Goal: Task Accomplishment & Management: Manage account settings

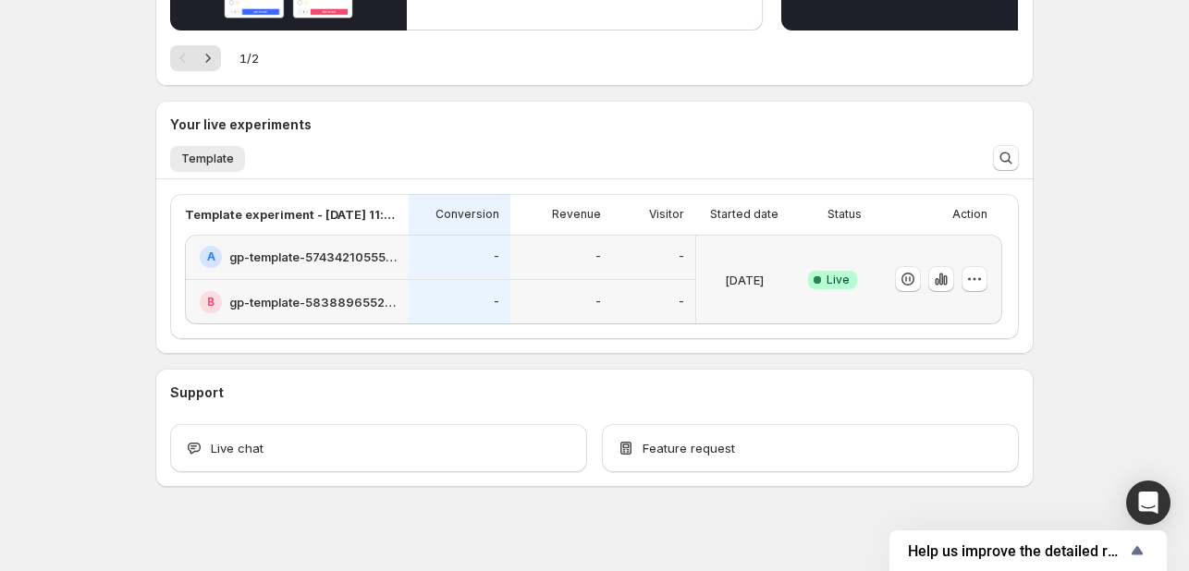
scroll to position [336, 0]
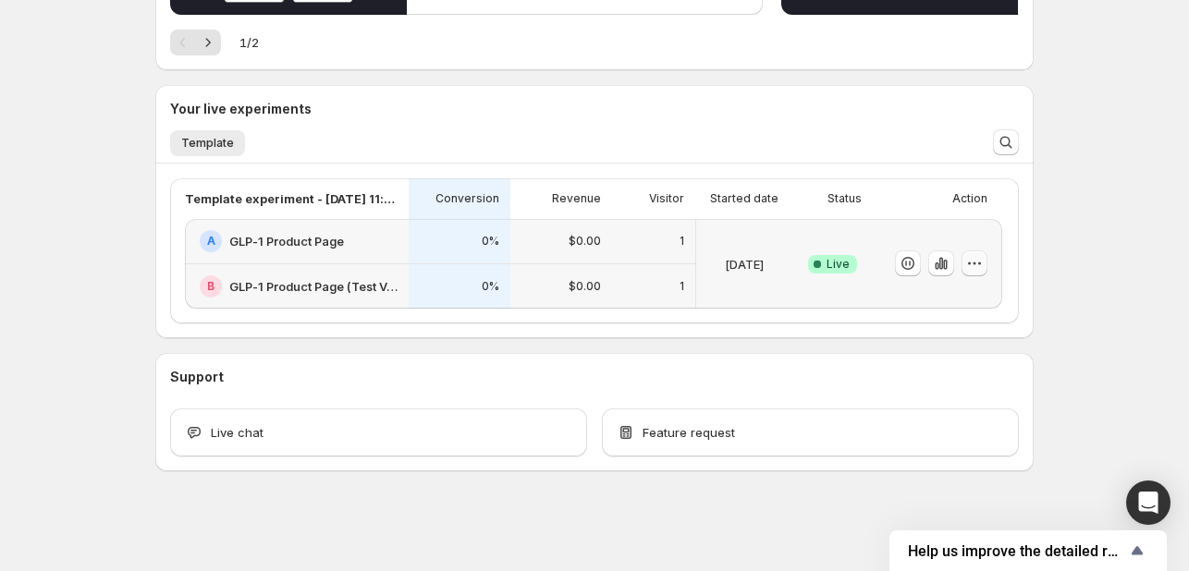
click at [976, 265] on icon "button" at bounding box center [974, 263] width 18 height 18
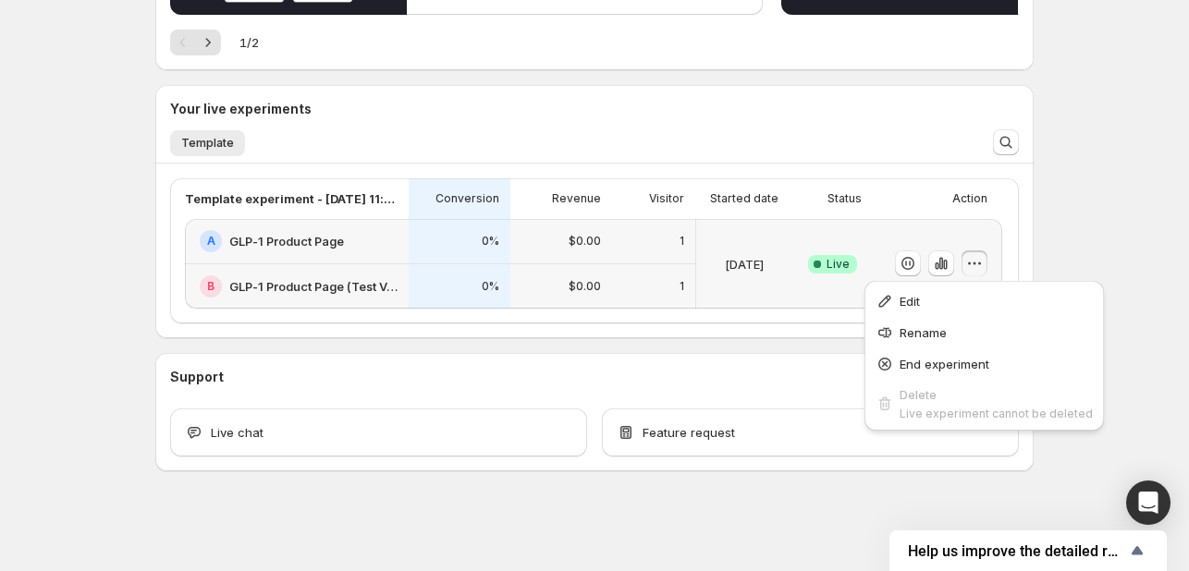
click at [1046, 249] on div "Welcome to GemX , [PERSON_NAME] Info Content Testing GemX: CRO & A/B Test optim…" at bounding box center [594, 118] width 922 height 908
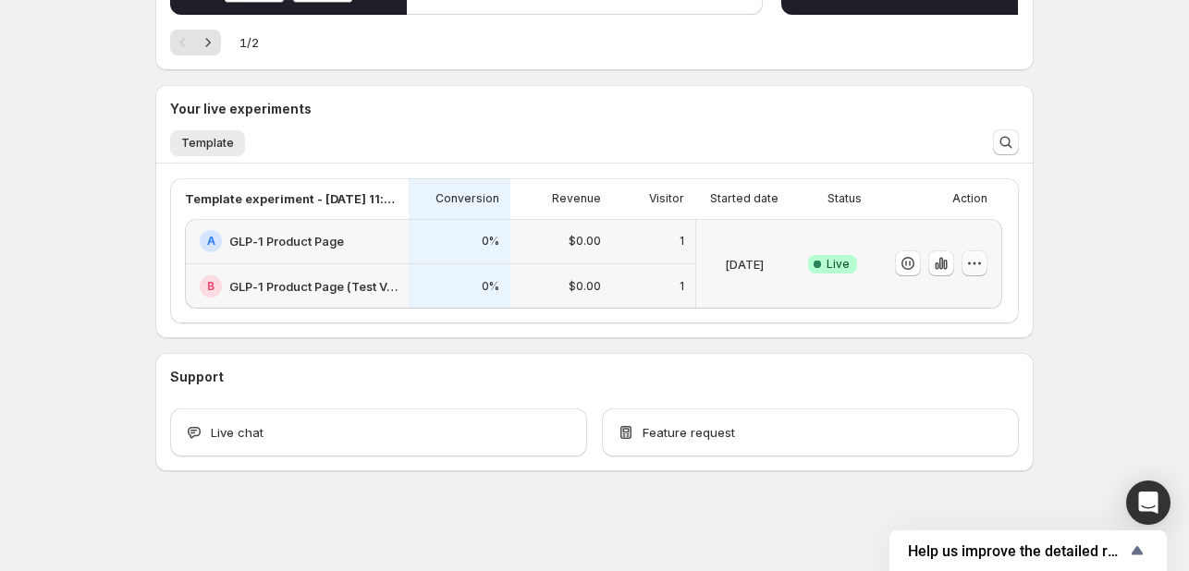
click at [983, 258] on icon "button" at bounding box center [974, 263] width 18 height 18
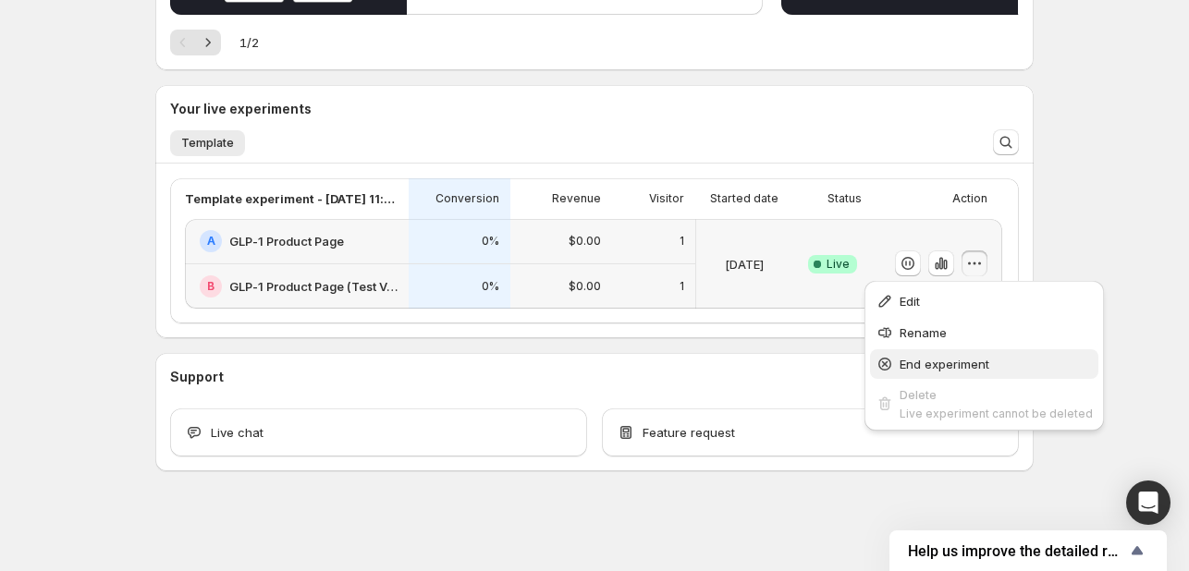
click at [928, 365] on span "End experiment" at bounding box center [944, 364] width 90 height 15
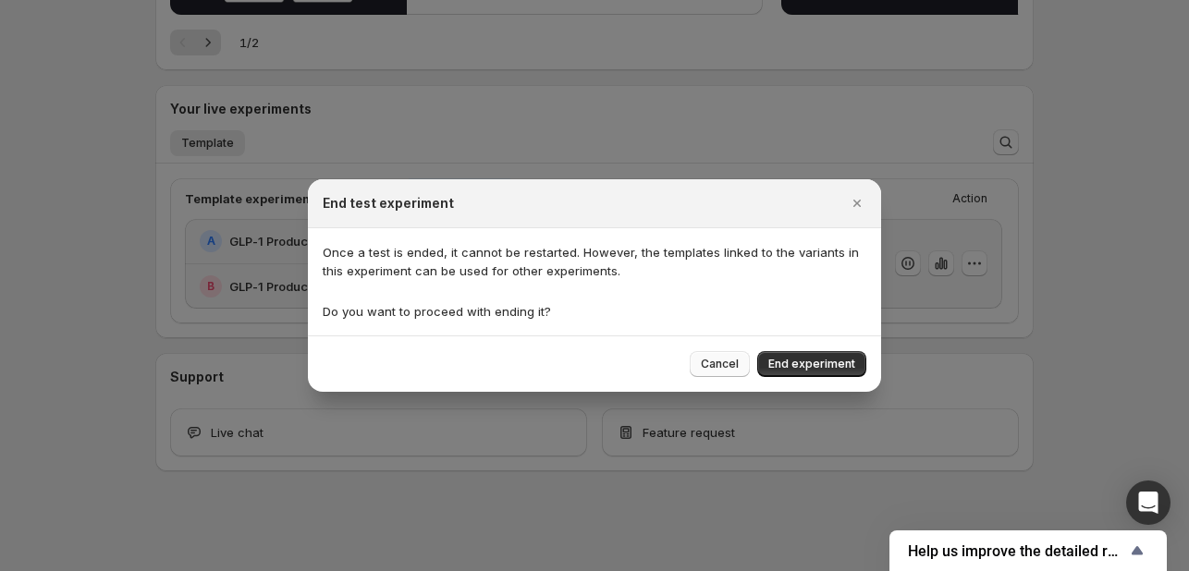
click at [732, 358] on span "Cancel" at bounding box center [720, 364] width 38 height 15
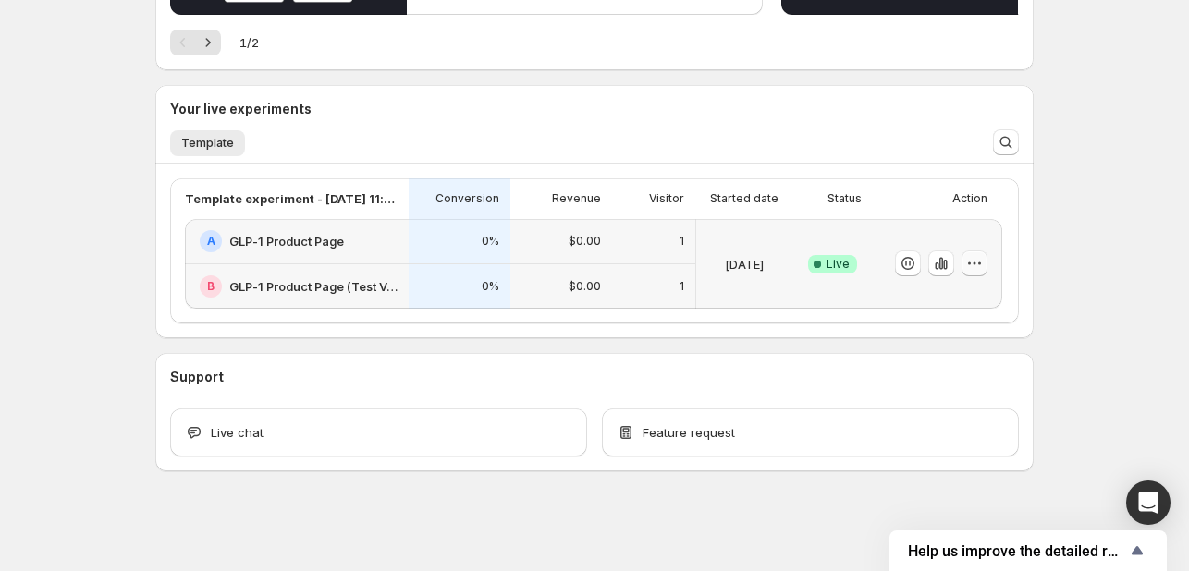
click at [980, 250] on button "button" at bounding box center [974, 263] width 26 height 26
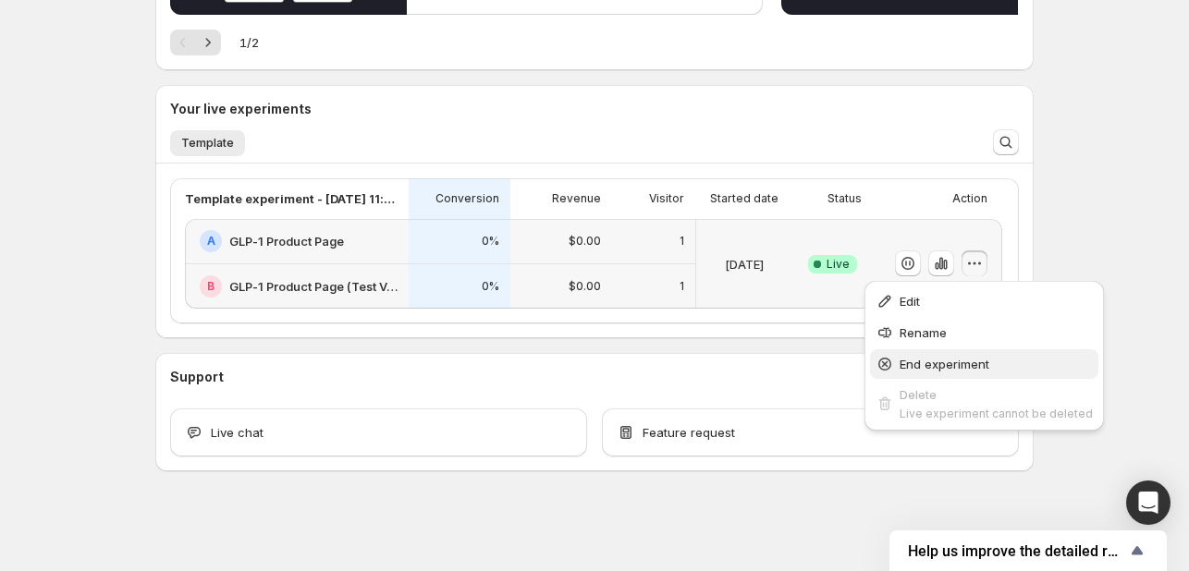
click at [923, 361] on span "End experiment" at bounding box center [944, 364] width 90 height 15
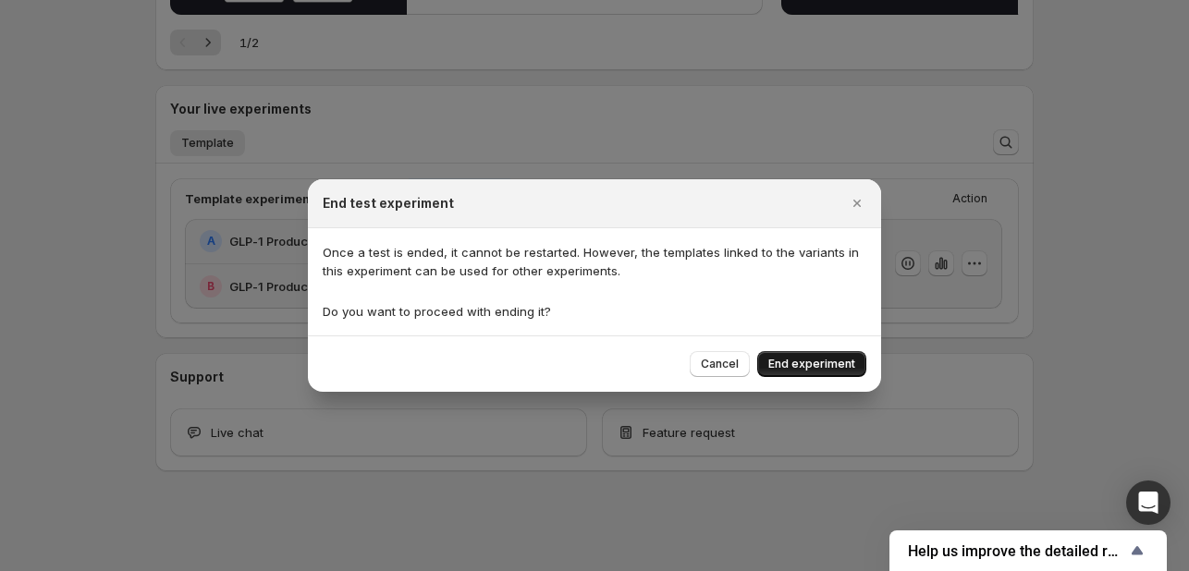
click at [846, 366] on span "End experiment" at bounding box center [811, 364] width 87 height 15
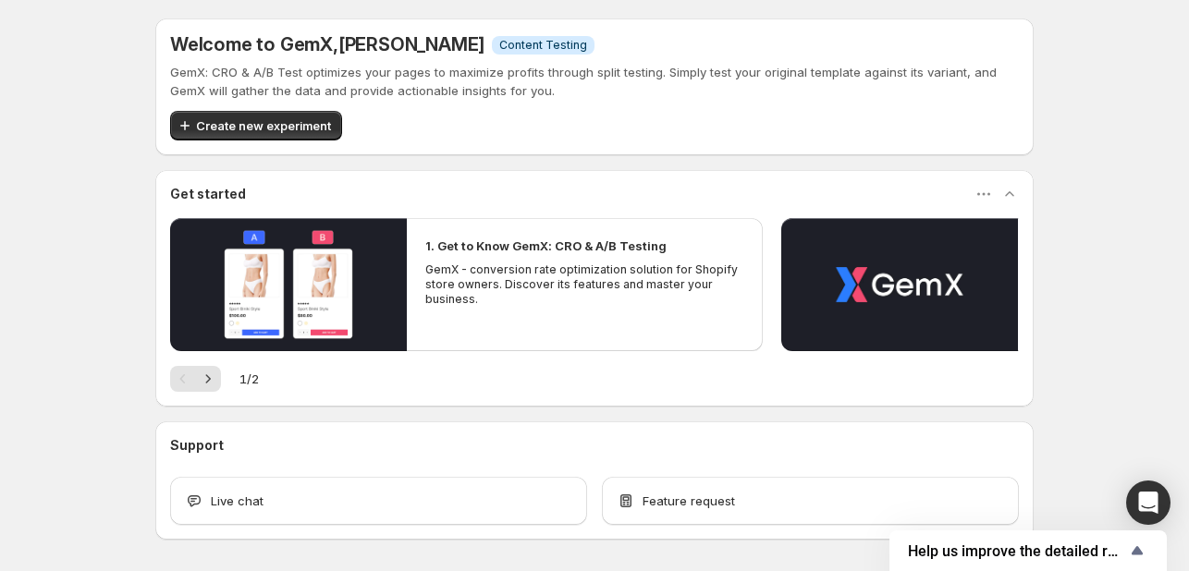
scroll to position [68, 0]
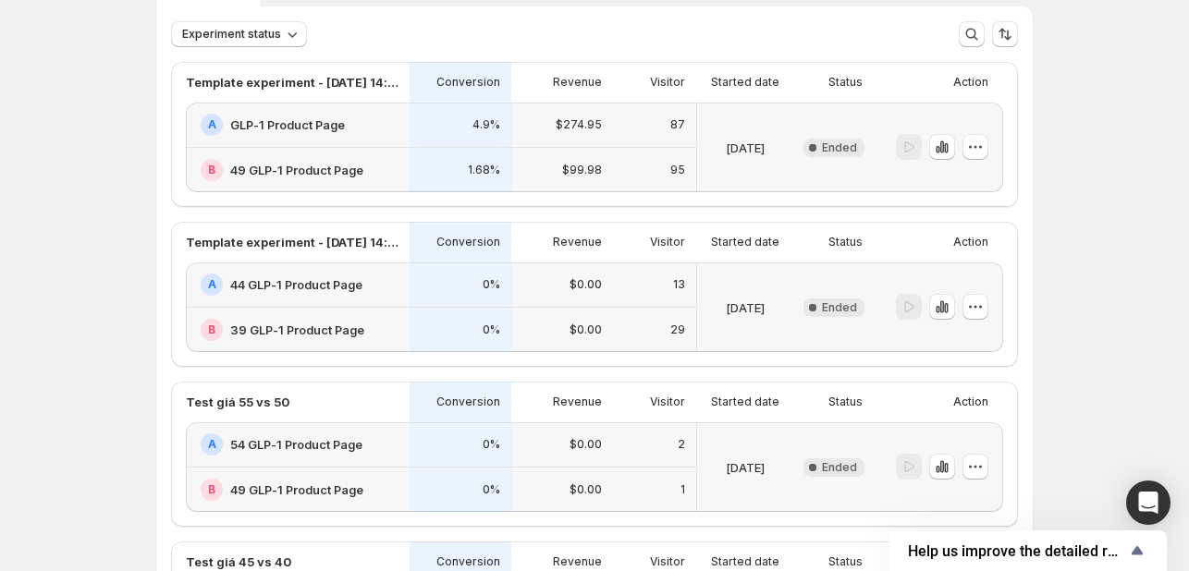
scroll to position [115, 0]
click at [980, 138] on icon "button" at bounding box center [975, 145] width 18 height 18
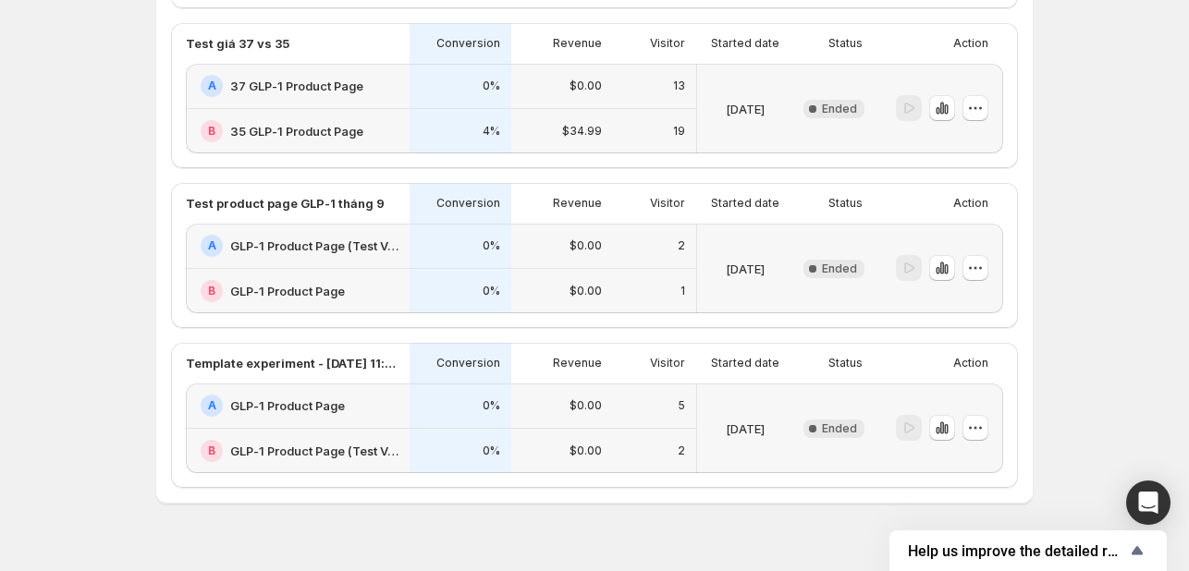
scroll to position [795, 0]
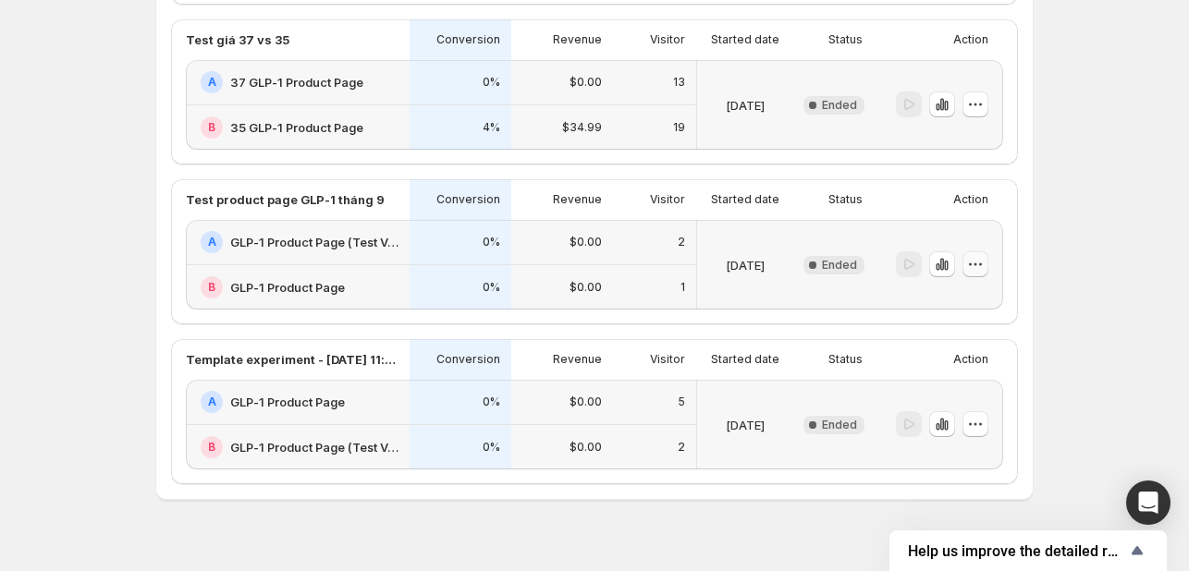
click at [983, 267] on icon "button" at bounding box center [975, 264] width 18 height 18
click at [913, 256] on div at bounding box center [909, 264] width 26 height 27
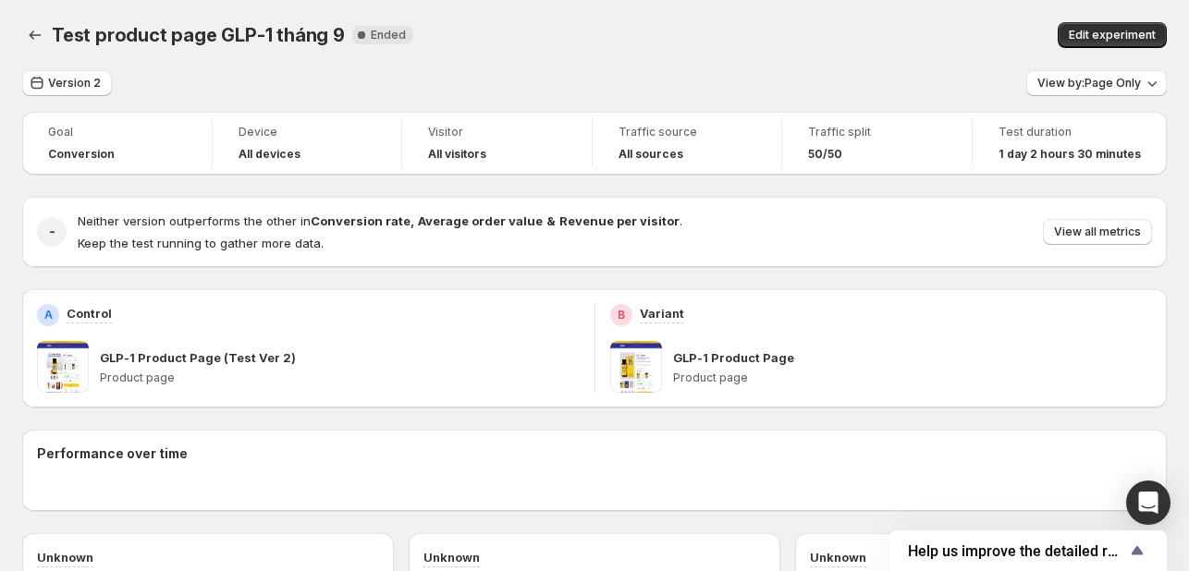
click at [838, 262] on div "- Neither version outperforms the other in Conversion rate , Average order valu…" at bounding box center [594, 232] width 1144 height 70
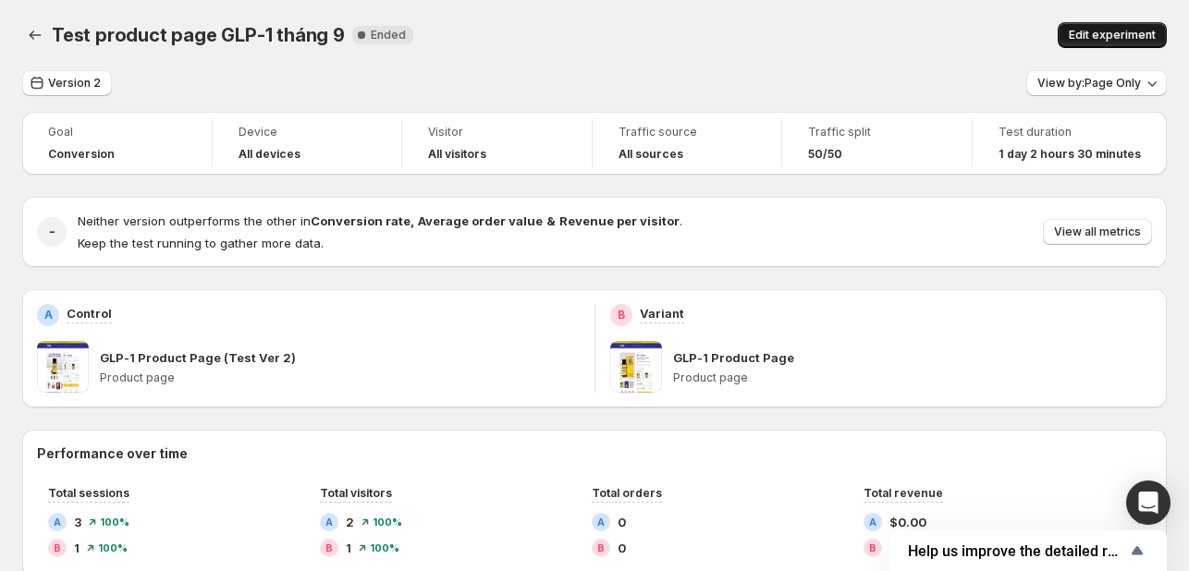
click at [1116, 34] on span "Edit experiment" at bounding box center [1111, 35] width 87 height 15
click at [1116, 26] on button "Edit experiment" at bounding box center [1111, 35] width 109 height 26
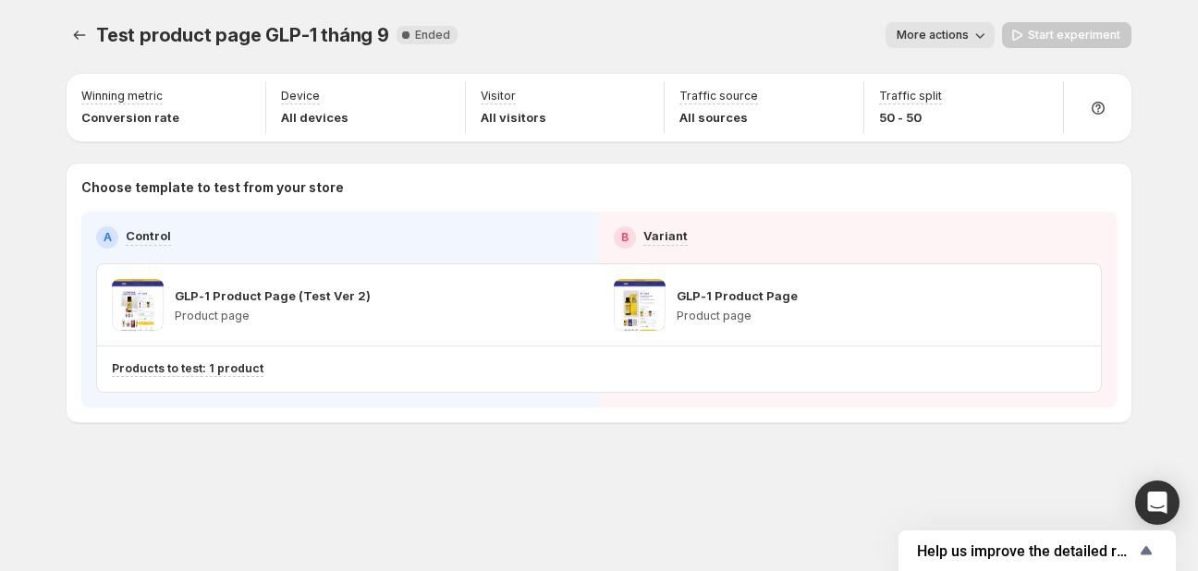
click at [980, 38] on icon "button" at bounding box center [979, 35] width 18 height 18
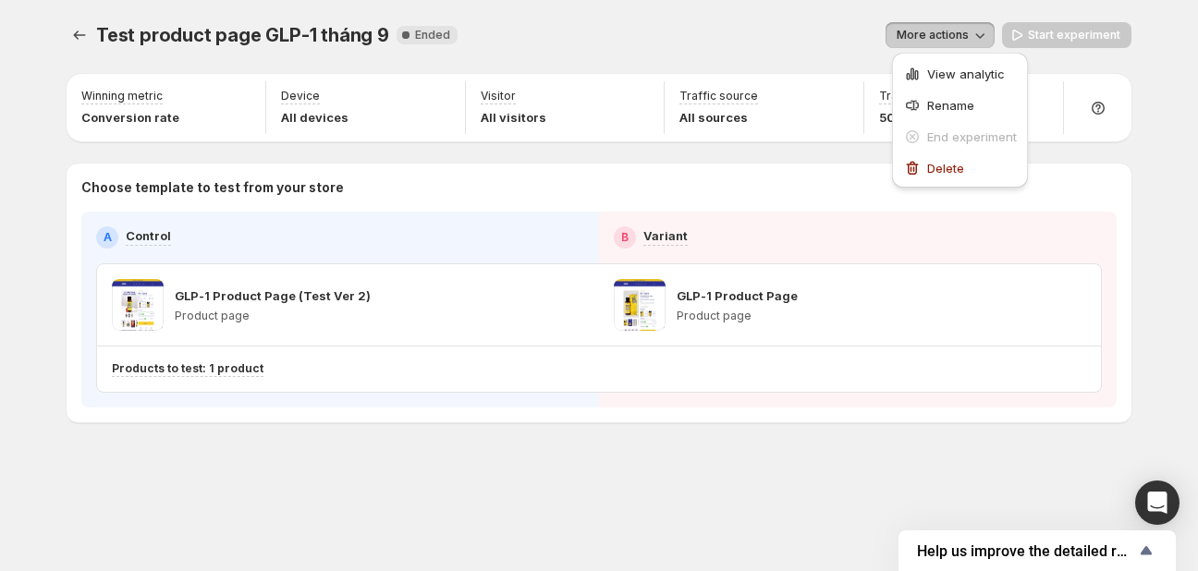
click at [743, 27] on div "More actions" at bounding box center [733, 35] width 522 height 26
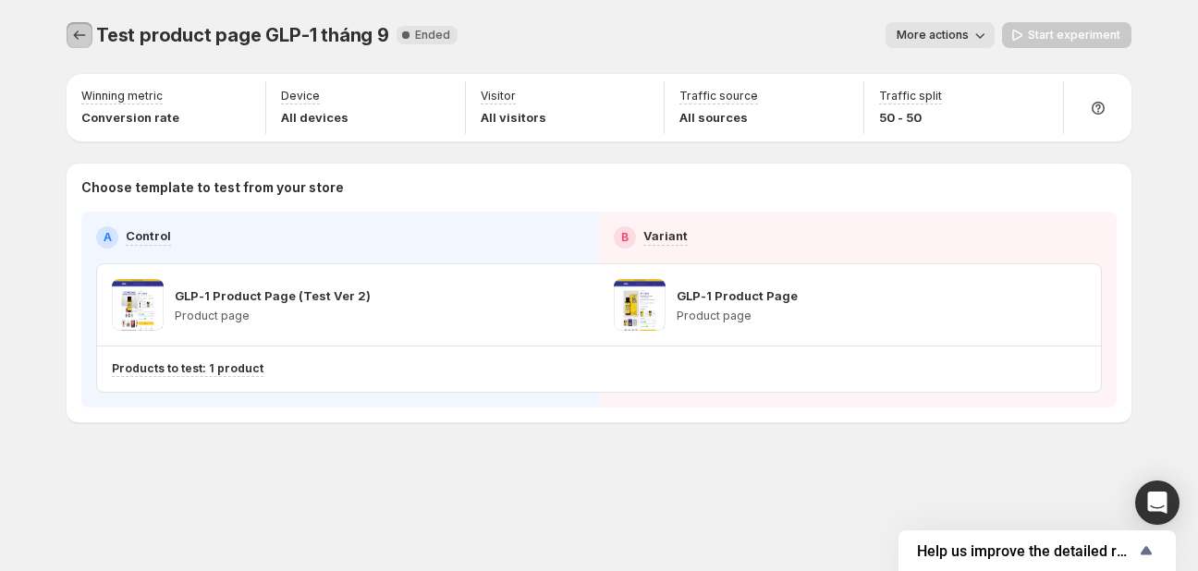
click at [86, 34] on icon "Experiments" at bounding box center [79, 35] width 18 height 18
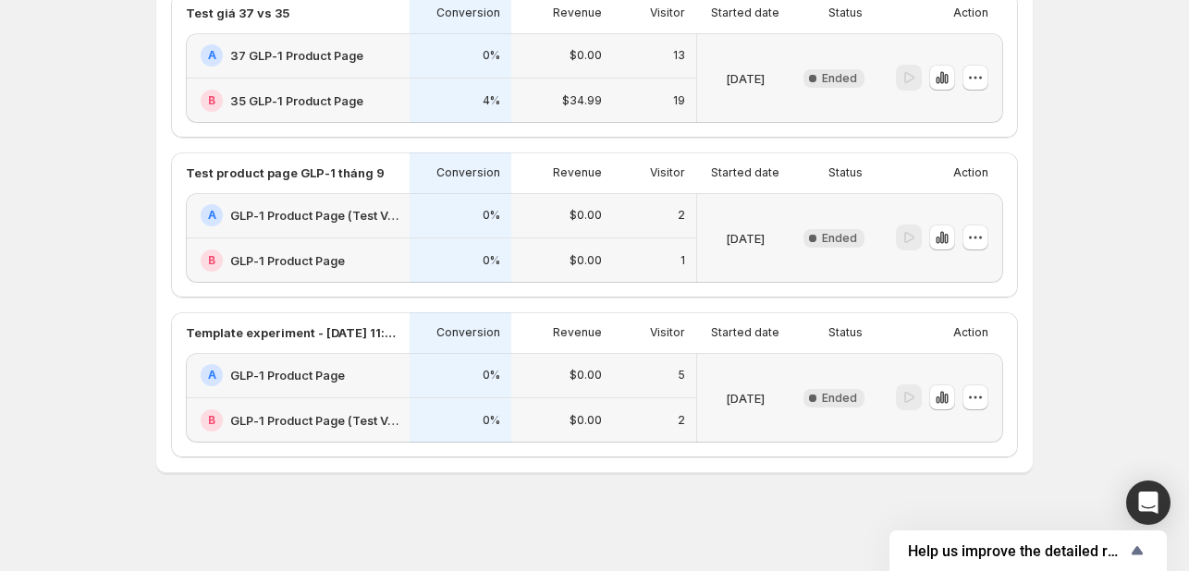
scroll to position [780, 0]
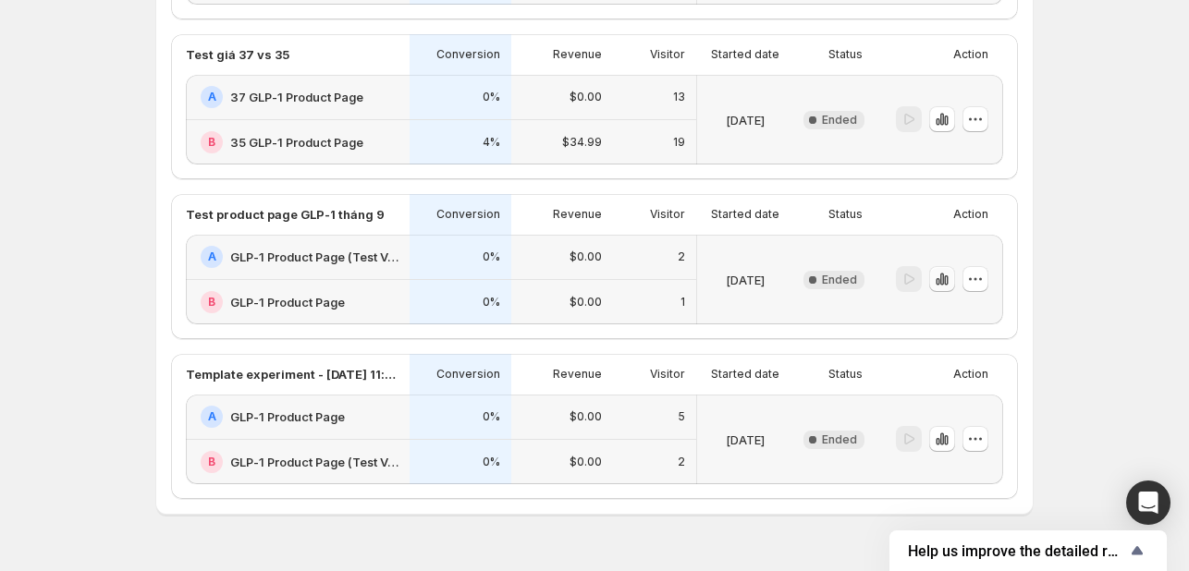
click at [939, 280] on icon "button" at bounding box center [937, 281] width 4 height 7
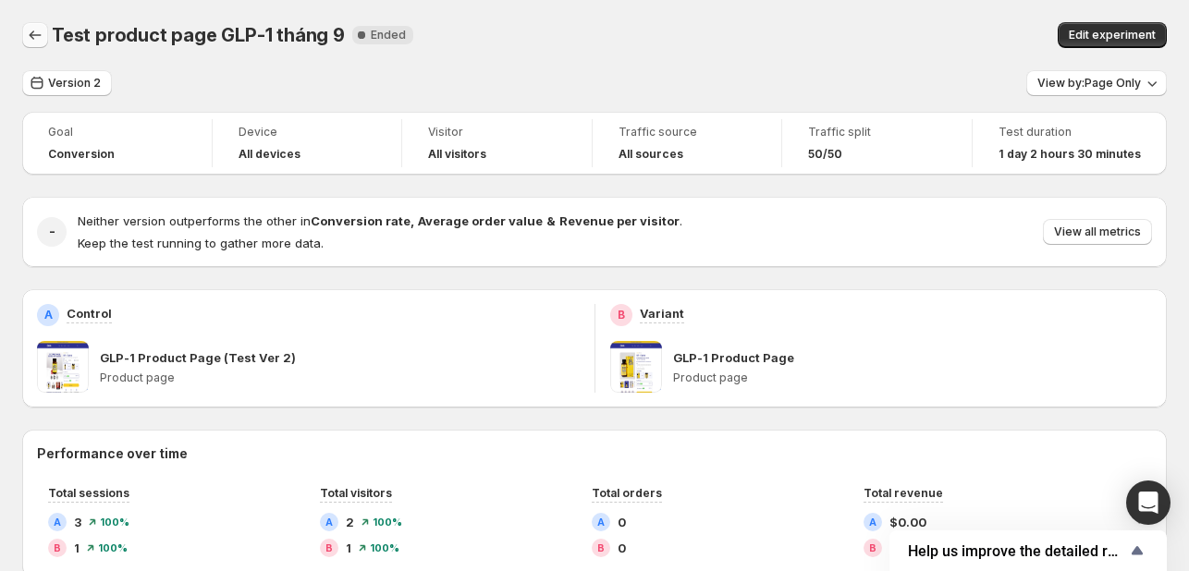
click at [37, 42] on icon "Back" at bounding box center [35, 35] width 18 height 18
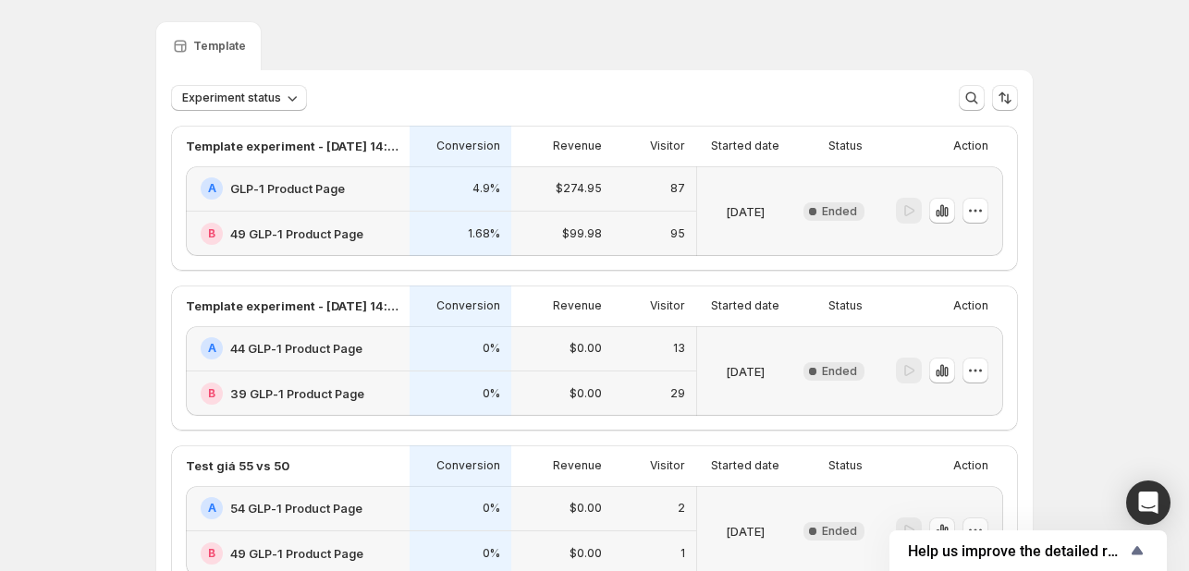
scroll to position [477, 0]
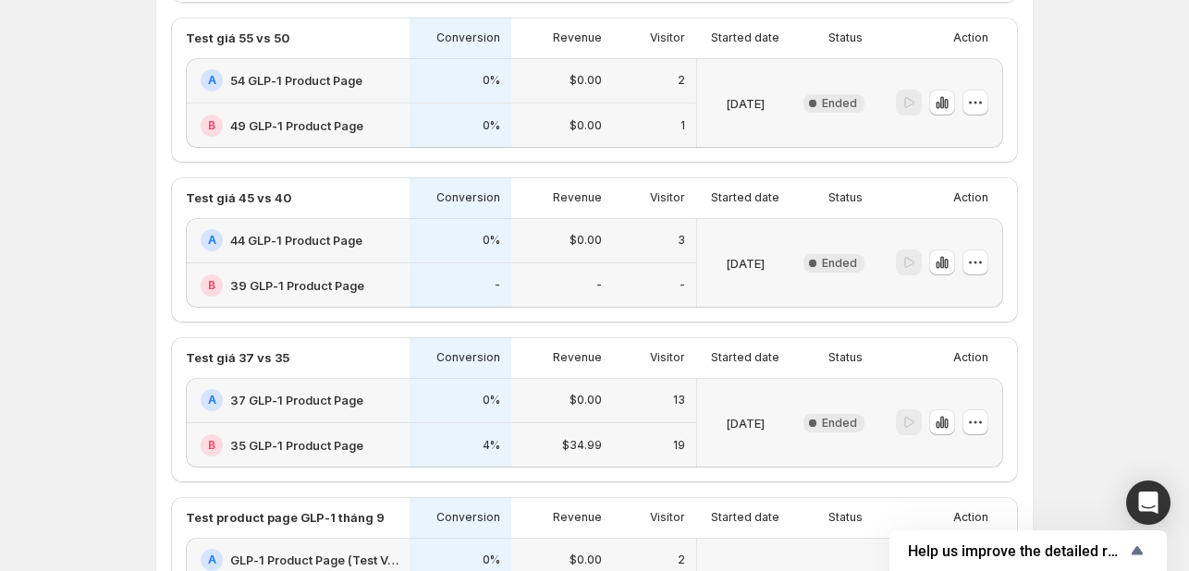
click at [764, 108] on p "[DATE]" at bounding box center [744, 103] width 39 height 18
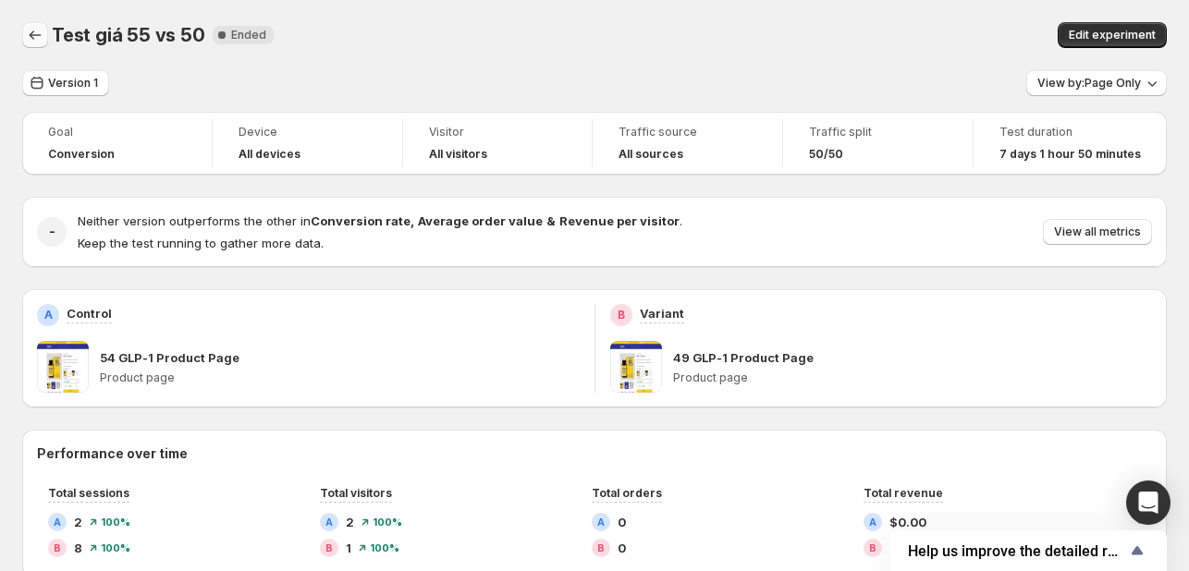
click at [33, 37] on icon "Back" at bounding box center [35, 35] width 18 height 18
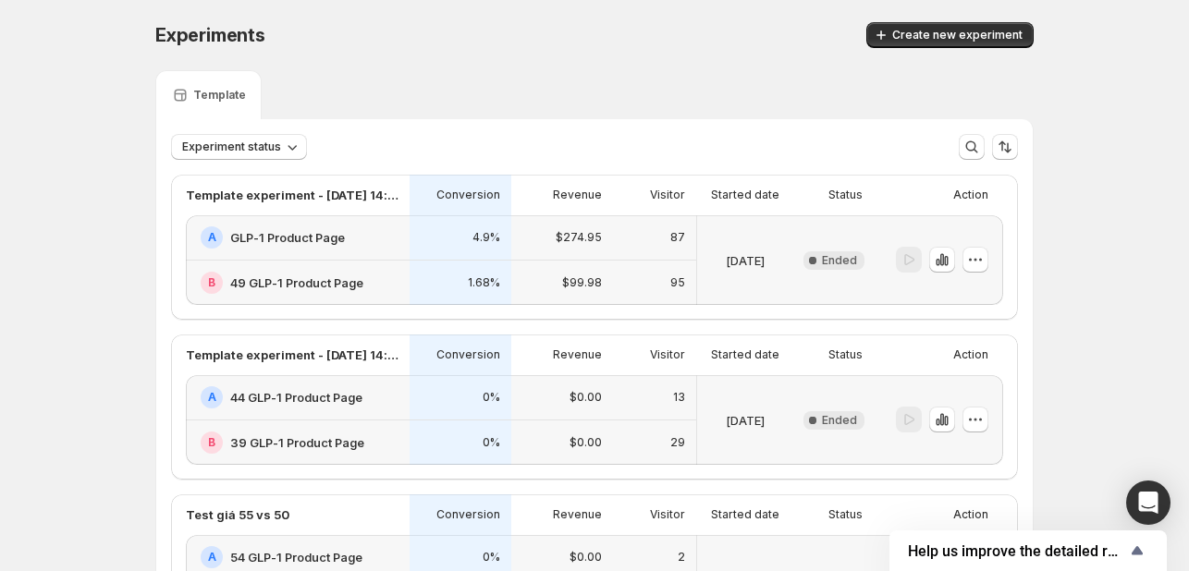
click at [750, 252] on p "[DATE]" at bounding box center [744, 260] width 39 height 18
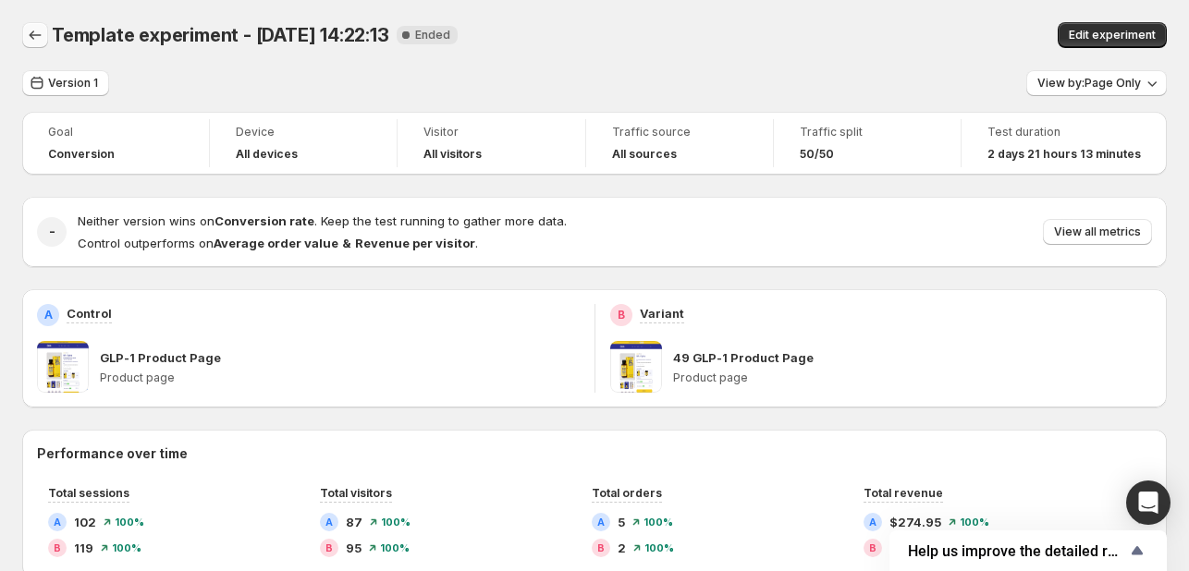
click at [22, 27] on button "Back" at bounding box center [35, 35] width 26 height 26
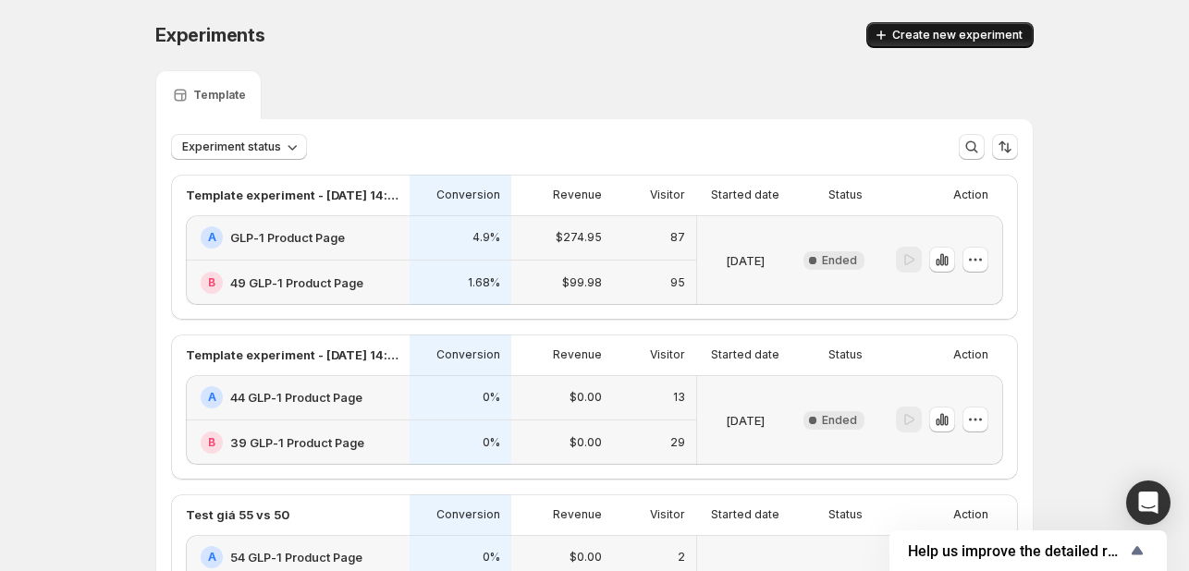
click at [906, 38] on span "Create new experiment" at bounding box center [957, 35] width 130 height 15
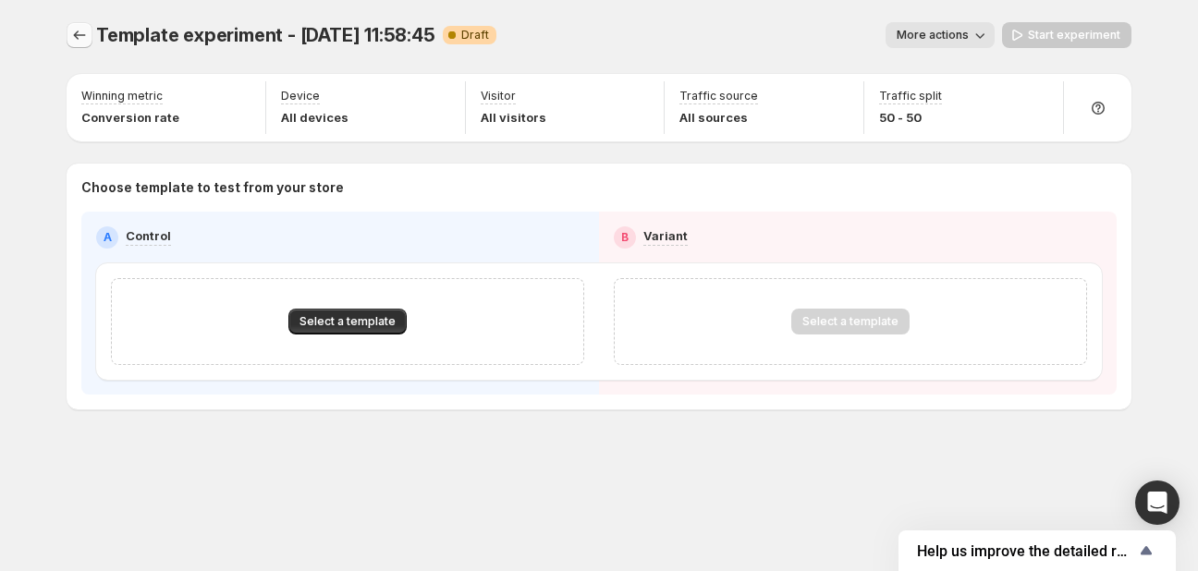
click at [78, 30] on icon "Experiments" at bounding box center [79, 35] width 18 height 18
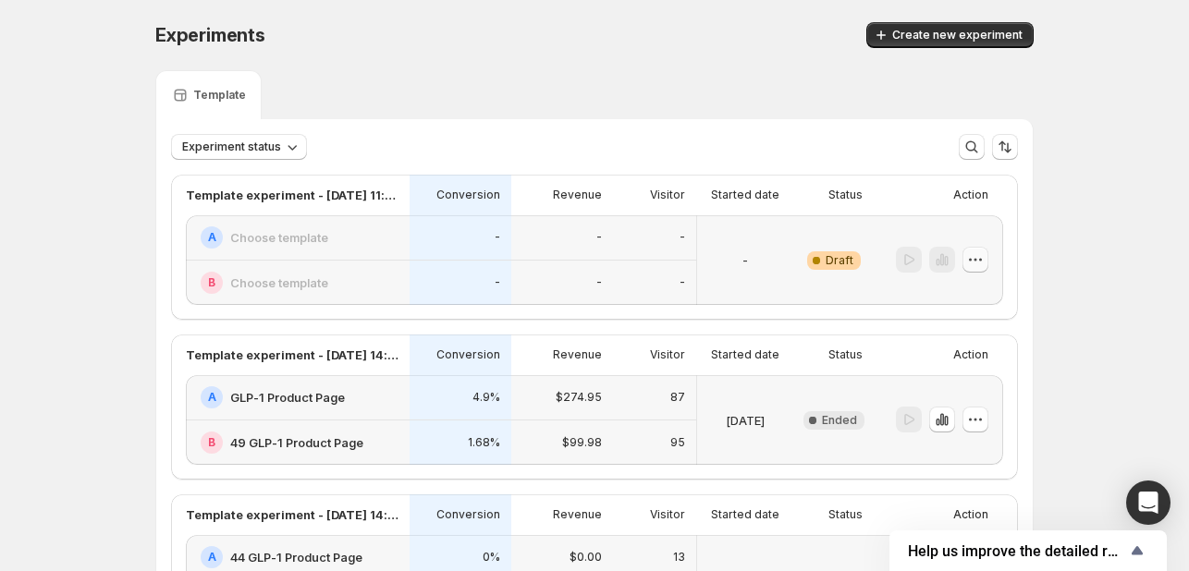
click at [977, 258] on icon "button" at bounding box center [975, 259] width 18 height 18
click at [946, 393] on span "Delete" at bounding box center [964, 391] width 37 height 15
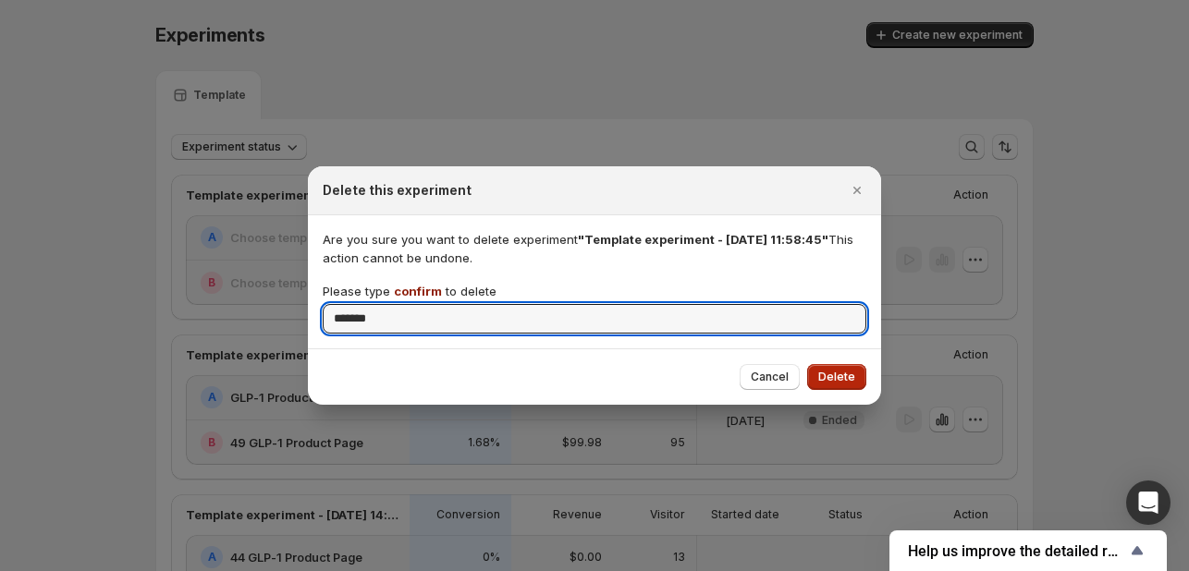
type input "*******"
click at [839, 378] on span "Delete" at bounding box center [836, 377] width 37 height 15
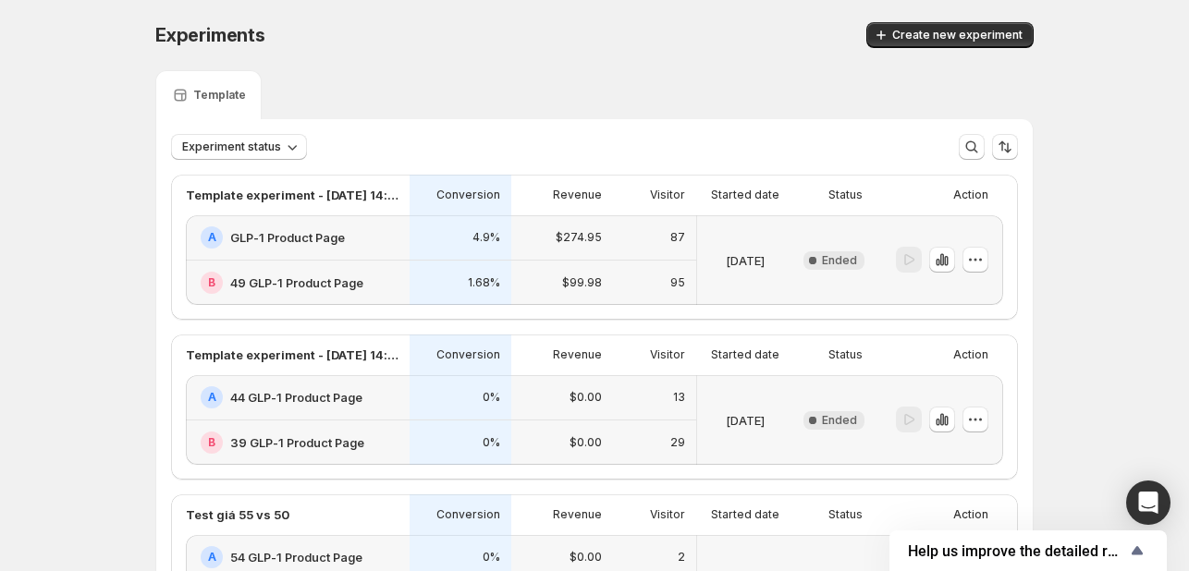
scroll to position [822, 0]
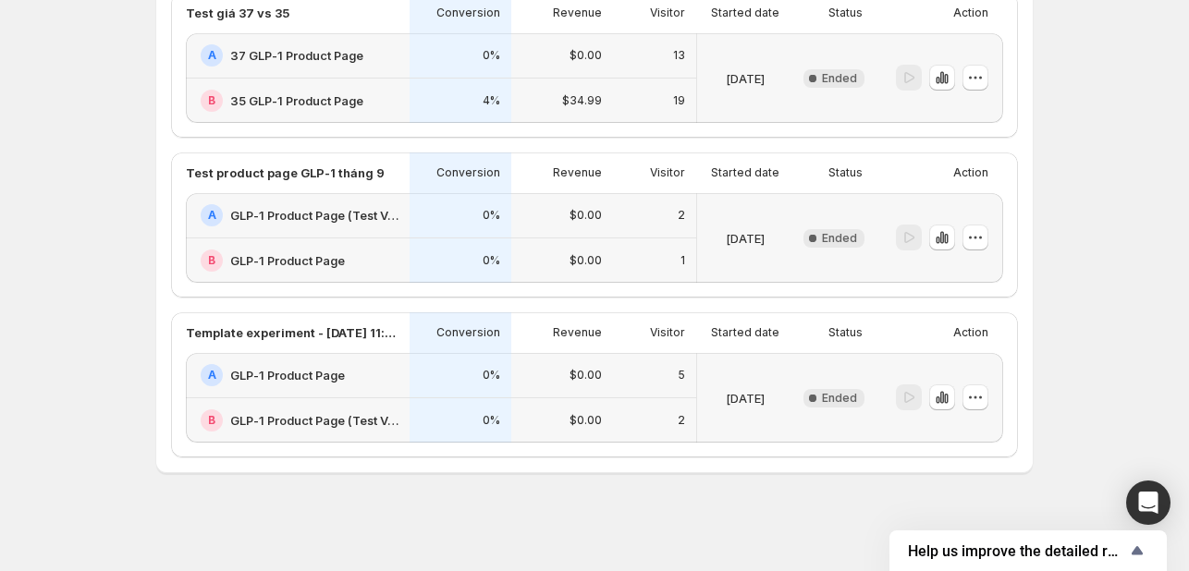
click at [764, 399] on p "[DATE]" at bounding box center [744, 398] width 39 height 18
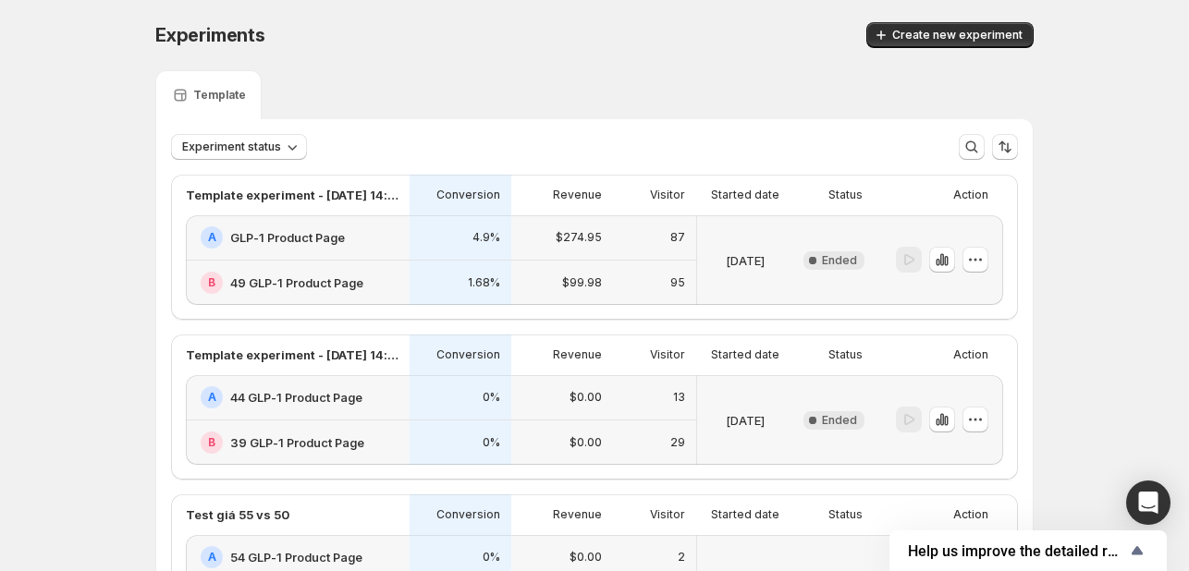
scroll to position [822, 0]
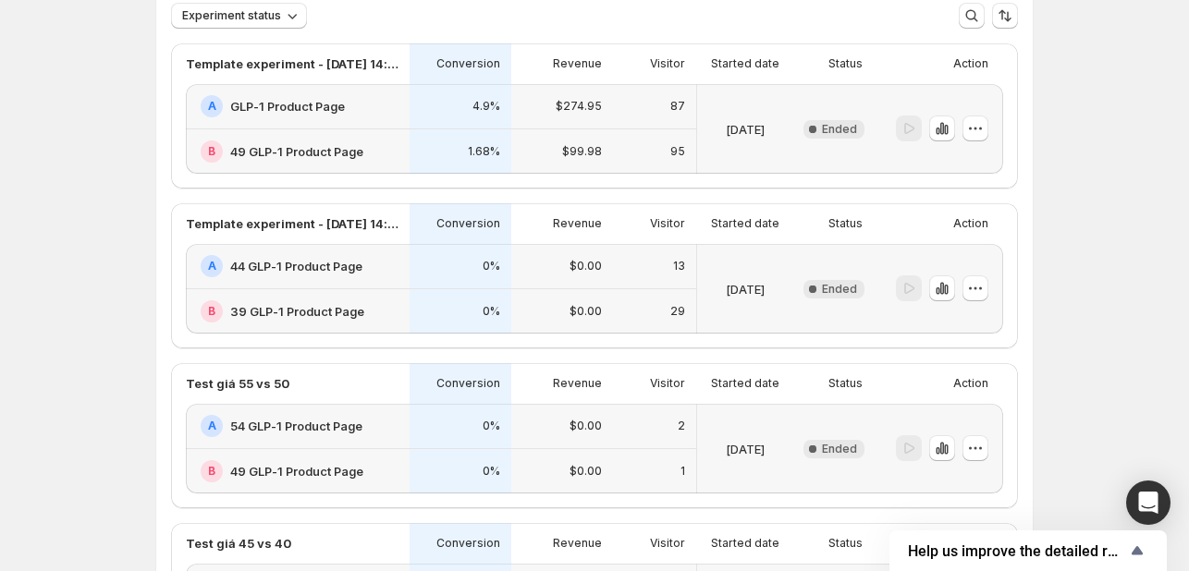
scroll to position [0, 0]
